Goal: Transaction & Acquisition: Download file/media

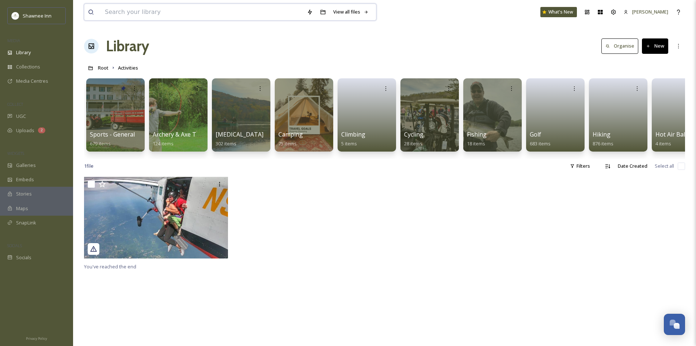
click at [139, 13] on input at bounding box center [202, 12] width 202 height 16
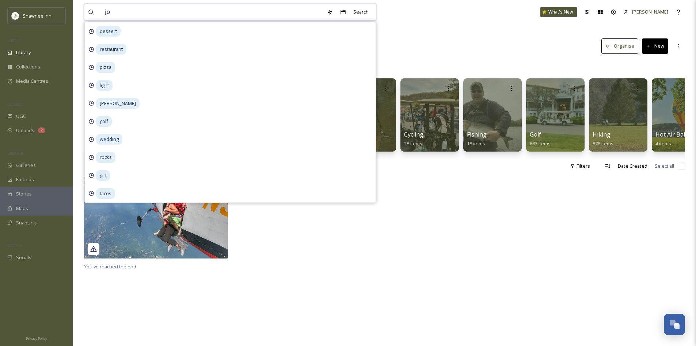
type input "j"
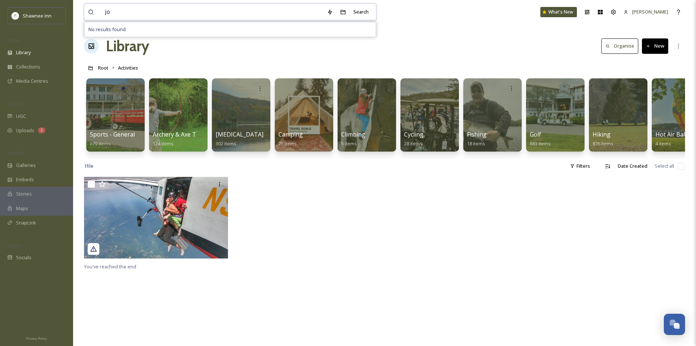
type input "j"
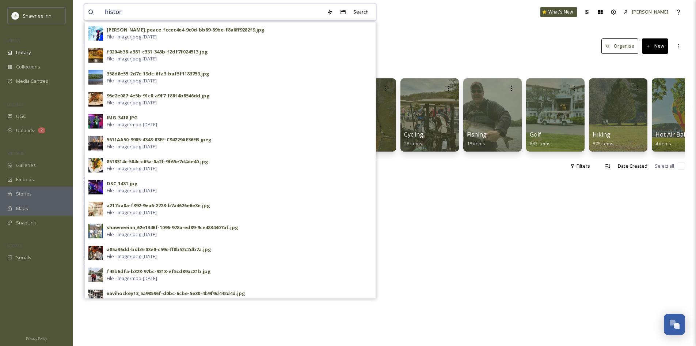
type input "history"
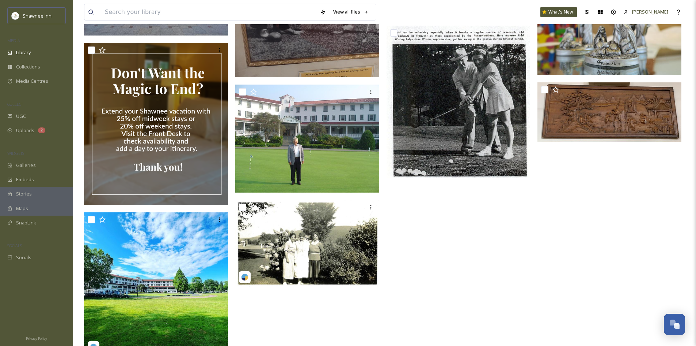
scroll to position [548, 0]
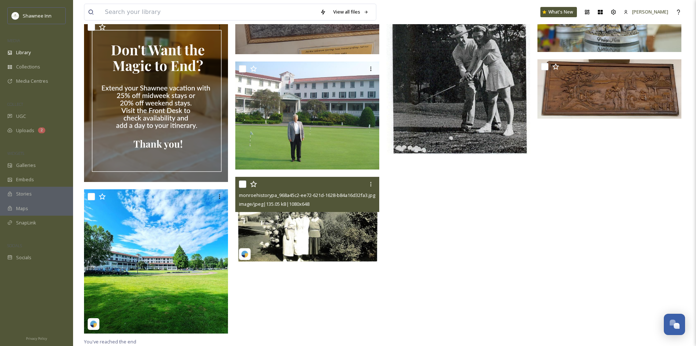
click at [353, 245] on img at bounding box center [307, 220] width 144 height 86
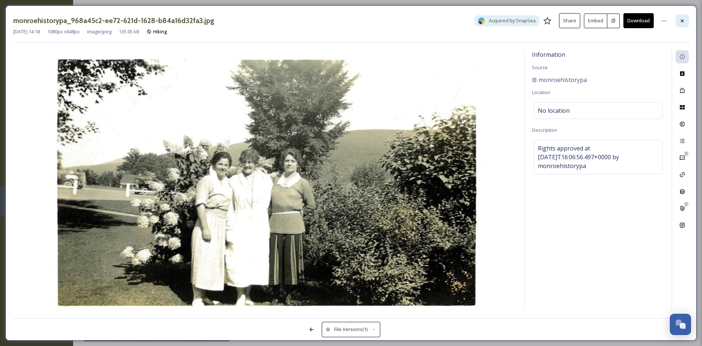
click at [684, 20] on icon at bounding box center [682, 21] width 6 height 6
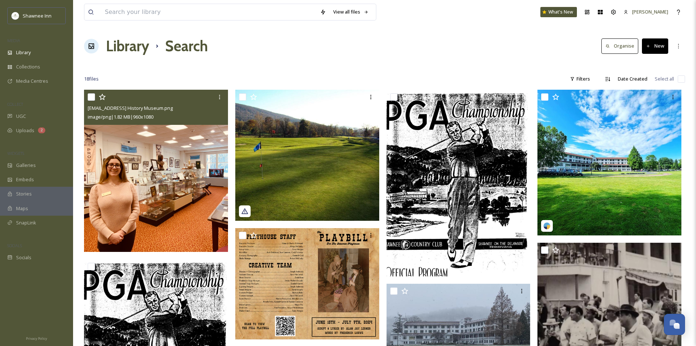
click at [164, 223] on img at bounding box center [156, 171] width 144 height 162
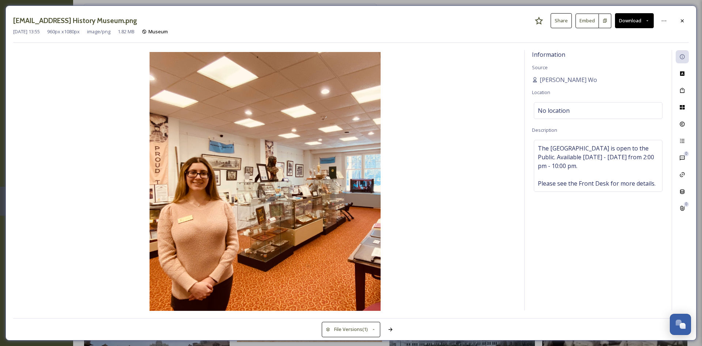
click at [623, 18] on button "Download" at bounding box center [634, 20] width 39 height 15
click at [602, 39] on span "Download Original (960 x 1080)" at bounding box center [616, 37] width 67 height 7
click at [683, 19] on icon at bounding box center [682, 21] width 6 height 6
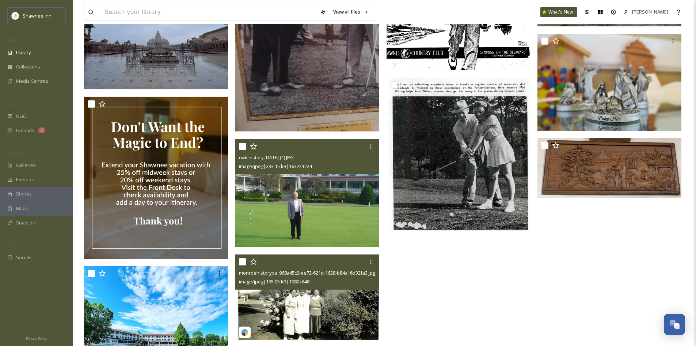
scroll to position [475, 0]
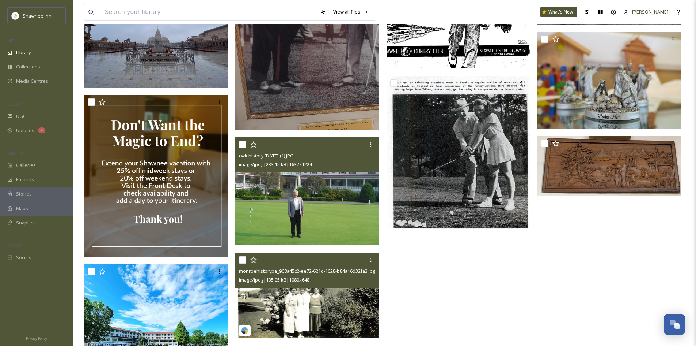
click at [311, 190] on img at bounding box center [307, 191] width 144 height 108
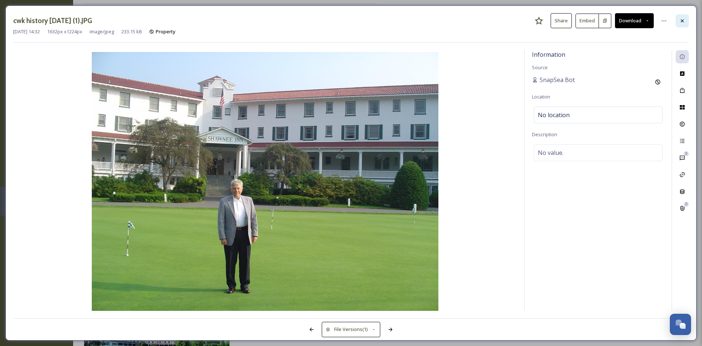
click at [679, 19] on div at bounding box center [682, 20] width 13 height 13
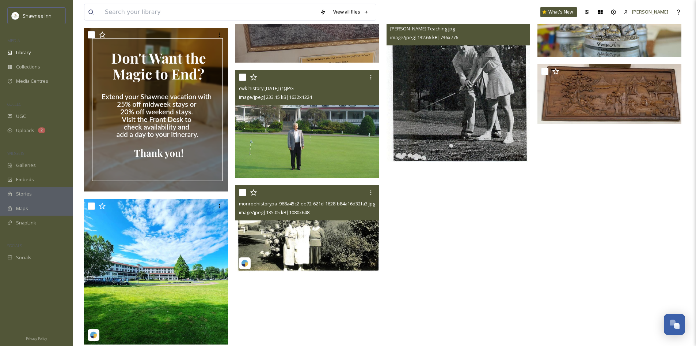
scroll to position [556, 0]
